Goal: Communication & Community: Answer question/provide support

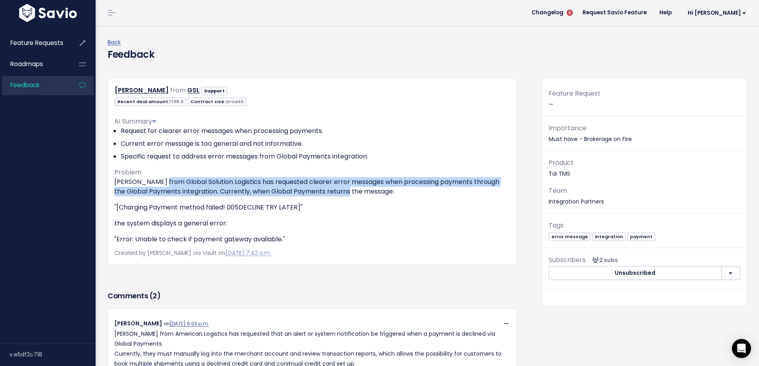
drag, startPoint x: 160, startPoint y: 178, endPoint x: 352, endPoint y: 193, distance: 192.5
click at [352, 193] on p "Jennifer from Global Solution Logistics has requested clearer error messages wh…" at bounding box center [311, 186] width 395 height 19
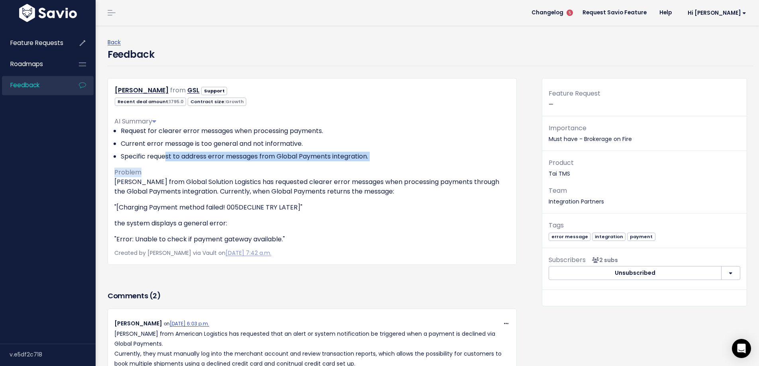
drag, startPoint x: 165, startPoint y: 157, endPoint x: 264, endPoint y: 171, distance: 100.1
click at [264, 170] on div "AI Summary Request for clearer error messages when processing payments. Current…" at bounding box center [311, 177] width 395 height 134
click at [264, 171] on div "AI Summary Request for clearer error messages when processing payments. Current…" at bounding box center [311, 177] width 395 height 134
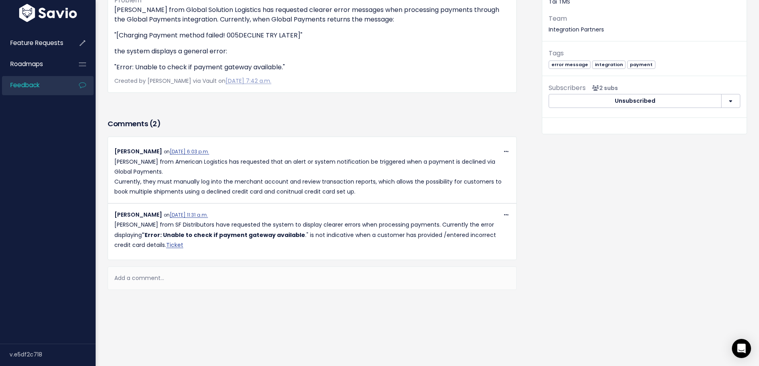
scroll to position [178, 0]
click at [142, 274] on div "Add a comment..." at bounding box center [312, 277] width 409 height 23
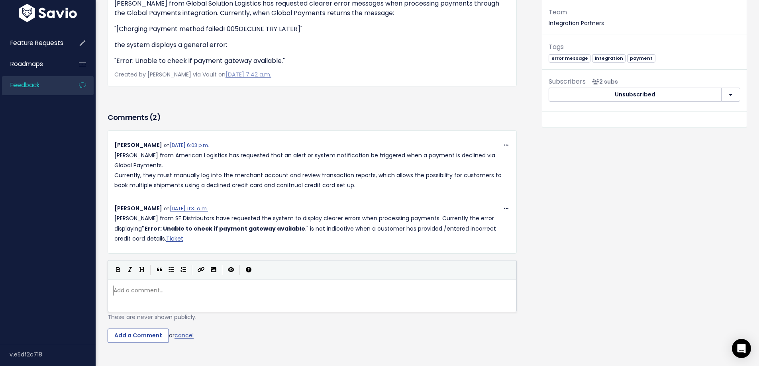
scroll to position [3, 0]
type textarea "Zacj"
type textarea "h Freeman from"
type textarea "Freeman L"
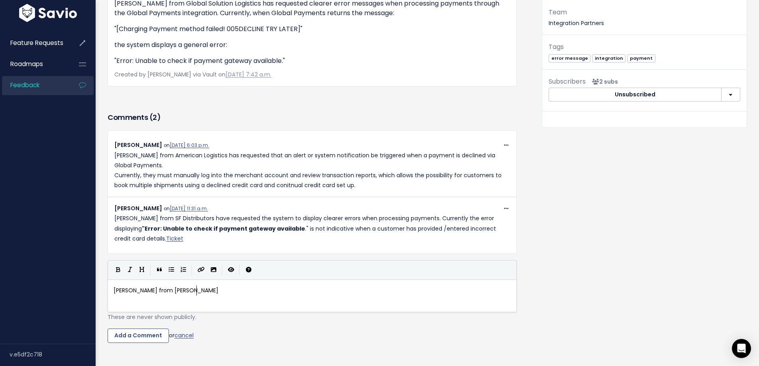
type textarea "o"
type textarea "Logisitc"
type textarea "tisc"
type textarea "cs has also requet"
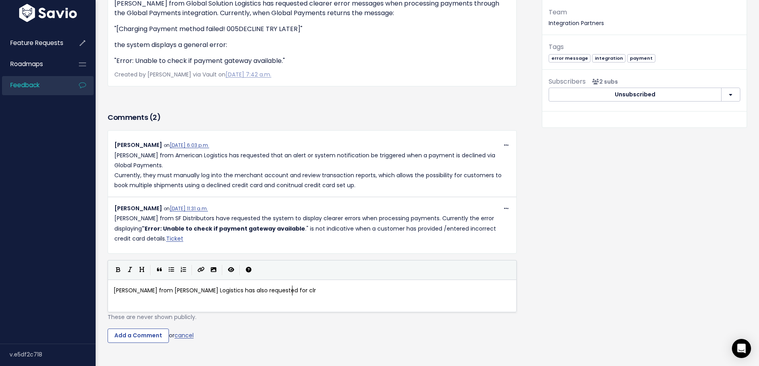
type textarea "sted for clrea"
type textarea "leared me"
type textarea "r messages"
type textarea "i"
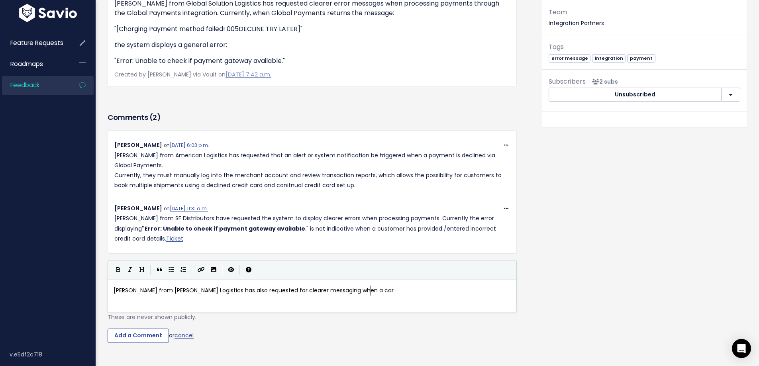
type textarea "ing when a card"
type textarea "payment e"
type textarea "methor"
type textarea "d is del"
type textarea "clu"
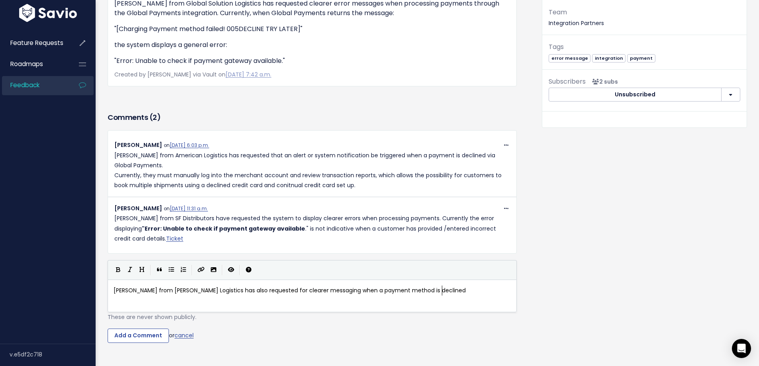
scroll to position [3, 12]
type textarea "ined"
click at [123, 336] on input "Add a Comment" at bounding box center [138, 336] width 61 height 14
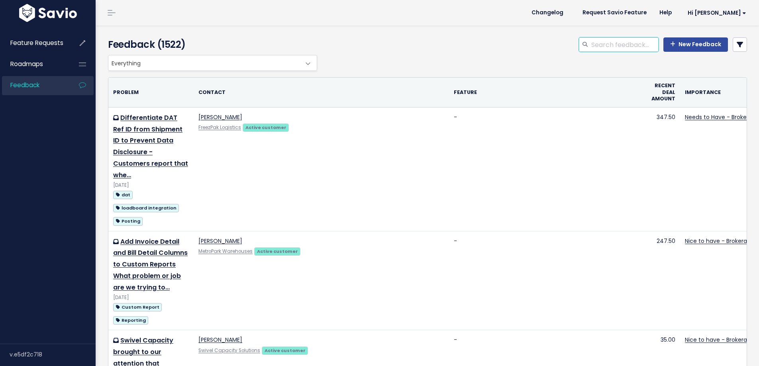
click at [599, 51] on input "search" at bounding box center [624, 44] width 68 height 14
type input "payment receipt"
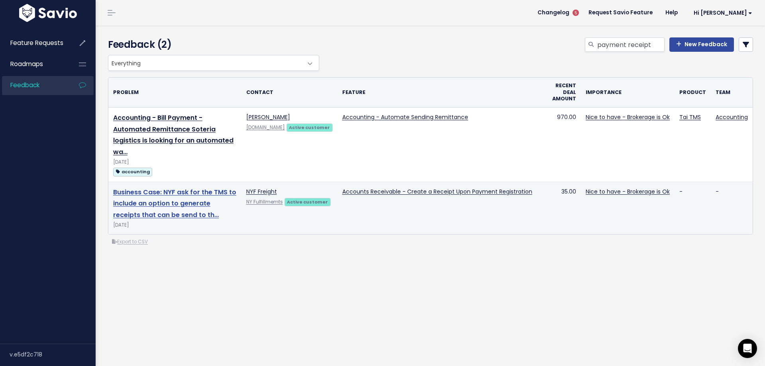
click at [175, 213] on link "Business Case: NYF ask for the TMS to include an option to generate receipts th…" at bounding box center [174, 204] width 123 height 32
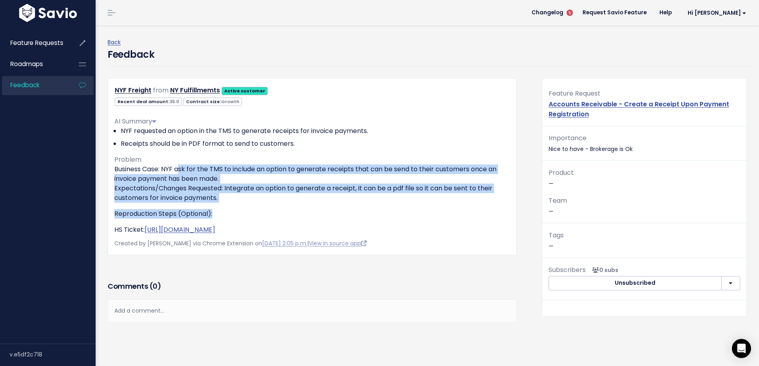
drag, startPoint x: 208, startPoint y: 169, endPoint x: 310, endPoint y: 205, distance: 108.5
click at [310, 205] on div "Business Case: NYF ask for the TMS to include an option to generate receipts th…" at bounding box center [311, 199] width 395 height 70
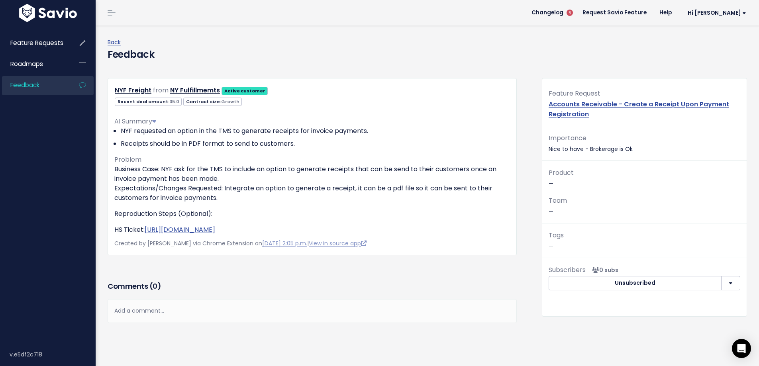
click at [145, 312] on div "Add a comment..." at bounding box center [312, 310] width 409 height 23
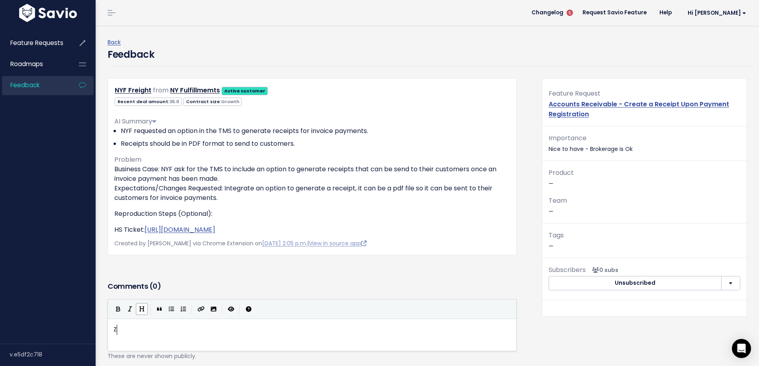
scroll to position [1, 0]
type textarea "Za"
type textarea "acj"
type textarea "h Frem"
type textarea "eman From Fer"
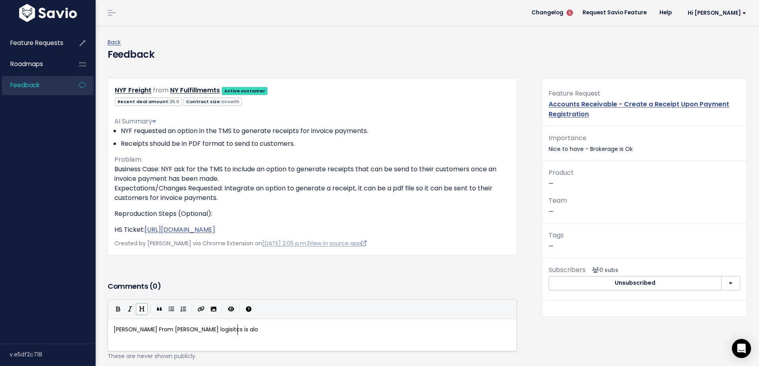
type textarea "reeman logisitcs is alo r"
type textarea "so requesting for r"
type textarea "Ree"
type textarea "ceo"
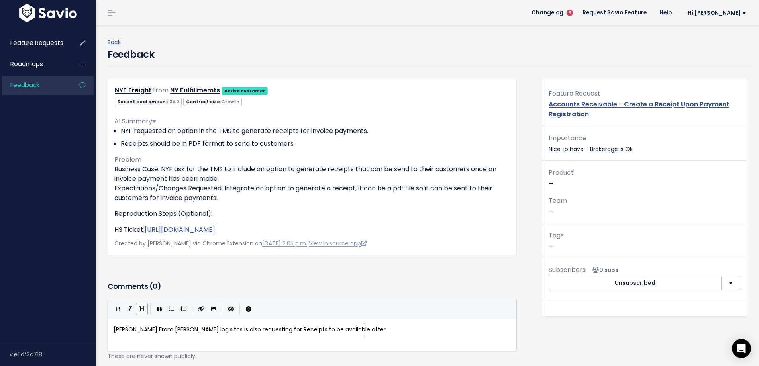
type textarea "ipts to be available after a p"
type textarea "payment has been resi"
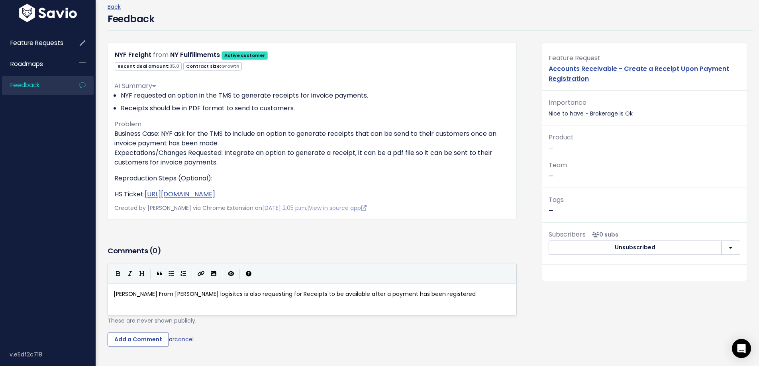
scroll to position [98, 0]
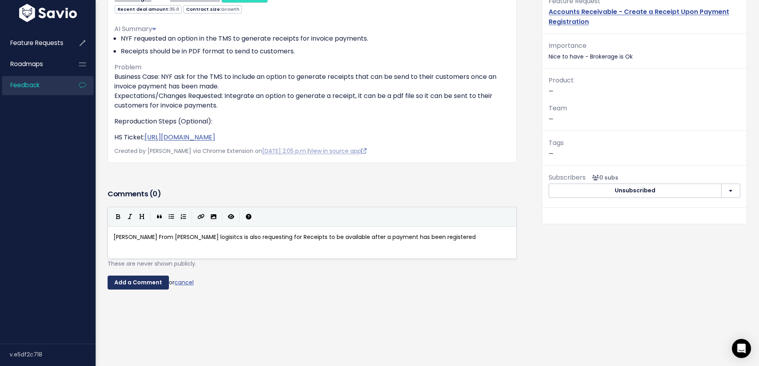
type textarea "gistered"
click at [125, 278] on input "Add a Comment" at bounding box center [138, 283] width 61 height 14
